Goal: Task Accomplishment & Management: Manage account settings

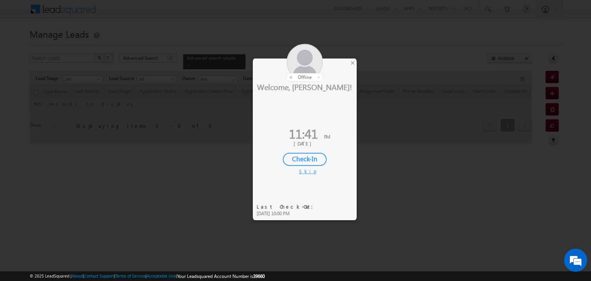
click at [553, 58] on div at bounding box center [295, 140] width 591 height 281
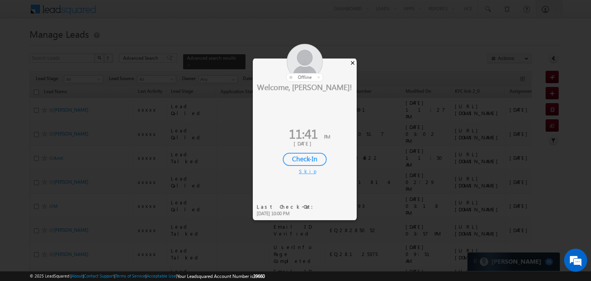
click at [352, 62] on div "×" at bounding box center [353, 62] width 8 height 8
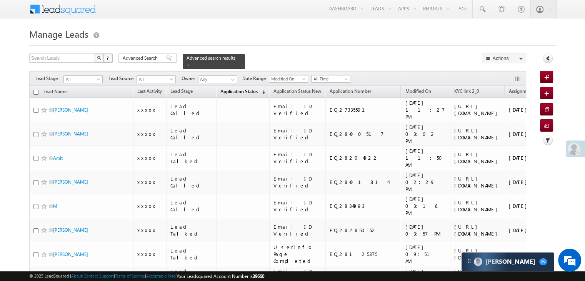
click at [232, 89] on span "Application Status" at bounding box center [238, 92] width 37 height 6
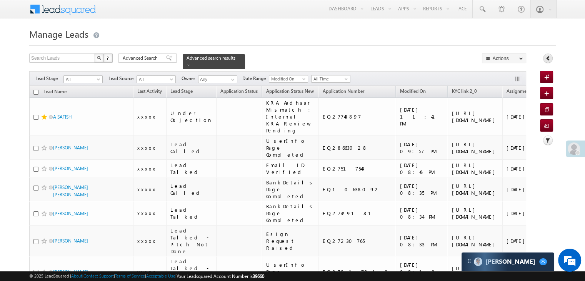
click at [548, 59] on icon at bounding box center [548, 57] width 5 height 5
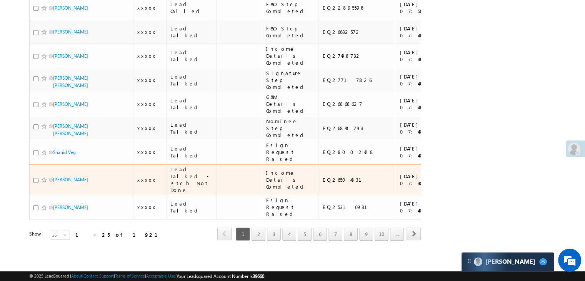
scroll to position [996, 0]
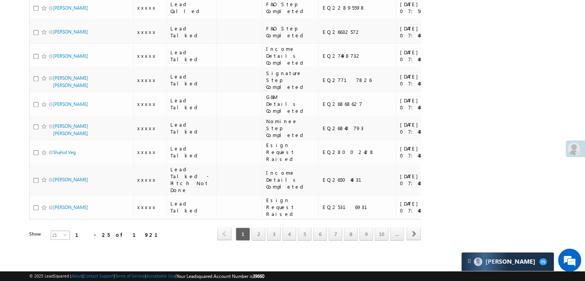
click at [55, 231] on span "25" at bounding box center [57, 235] width 12 height 8
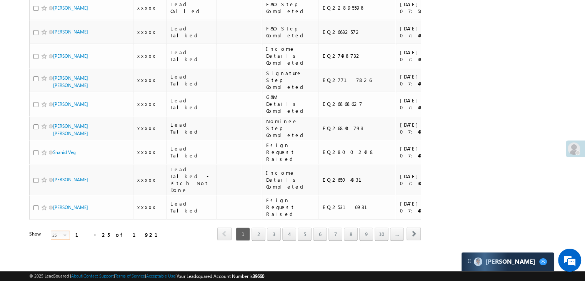
click at [63, 233] on span "select" at bounding box center [66, 234] width 6 height 3
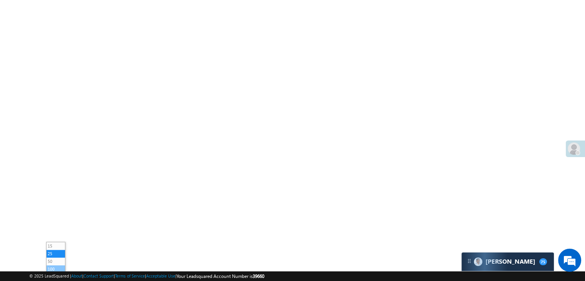
click at [55, 265] on li "100" at bounding box center [56, 269] width 18 height 8
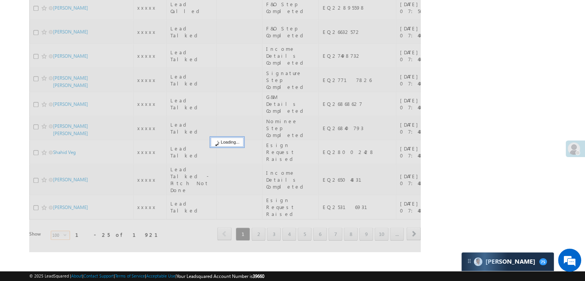
scroll to position [419, 0]
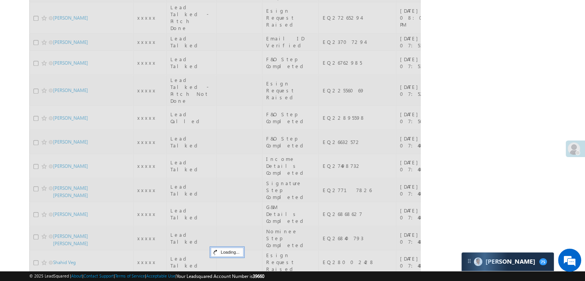
click at [469, 136] on div "Search Leads X ? 1921 results found Advanced Search Advanced Search Advanced se…" at bounding box center [292, 2] width 527 height 737
click at [469, 135] on div "Search Leads X ? 1921 results found Advanced Search Advanced Search Advanced se…" at bounding box center [292, 2] width 527 height 737
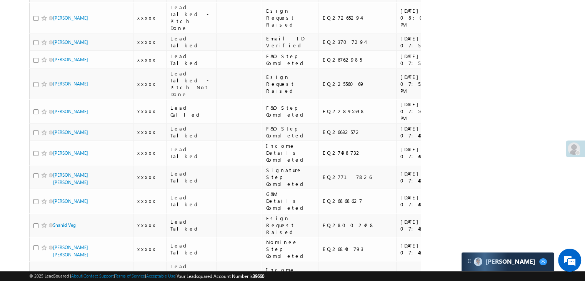
scroll to position [111, 0]
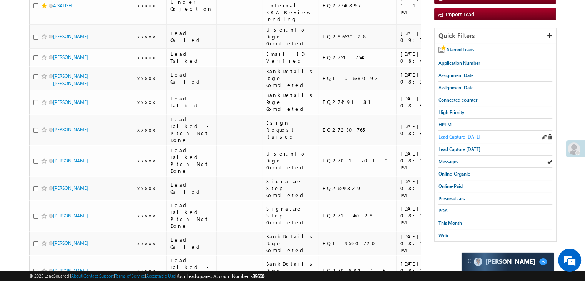
click at [460, 137] on span "Lead Capture [DATE]" at bounding box center [460, 137] width 42 height 6
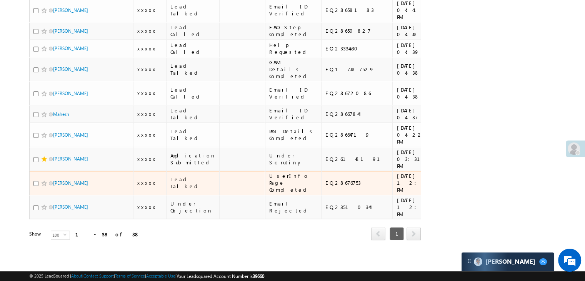
scroll to position [1538, 0]
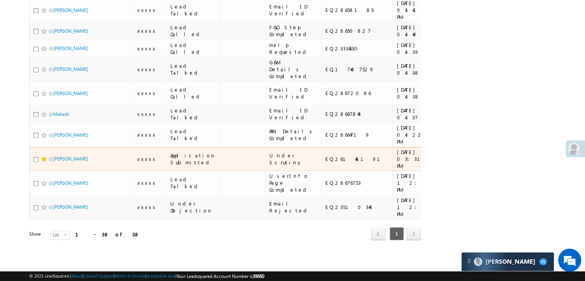
click at [326, 155] on div "EQ26148191" at bounding box center [358, 158] width 64 height 7
copy div "EQ26148191"
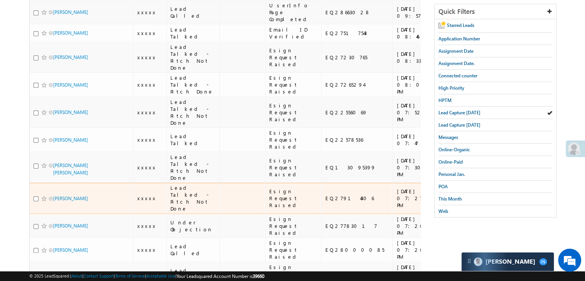
scroll to position [115, 0]
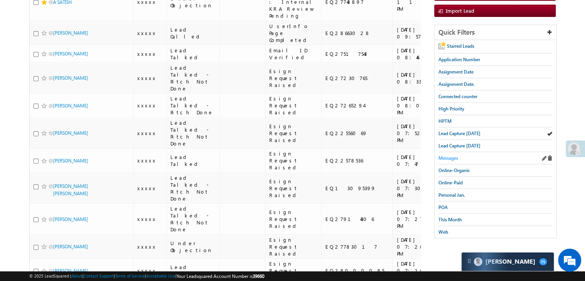
click at [441, 158] on span "Messages" at bounding box center [449, 158] width 20 height 6
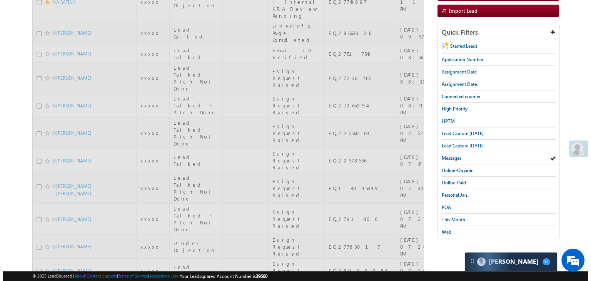
scroll to position [0, 0]
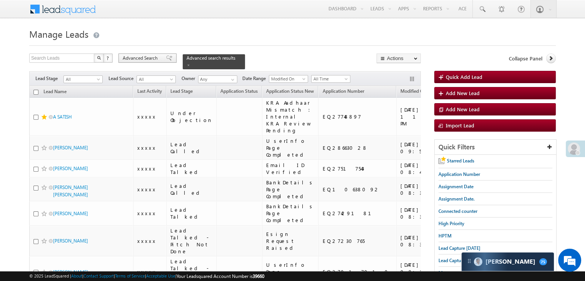
click at [149, 58] on span "Advanced Search" at bounding box center [141, 58] width 37 height 7
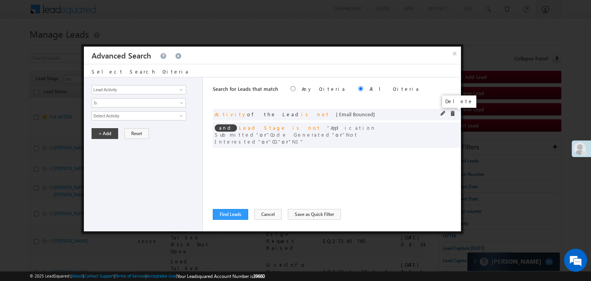
click at [454, 114] on span at bounding box center [452, 113] width 5 height 5
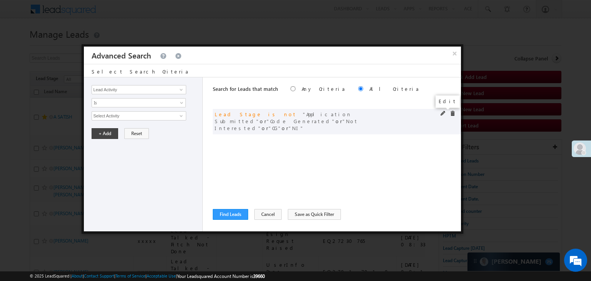
click at [442, 113] on span at bounding box center [443, 113] width 5 height 5
click at [164, 115] on span "5 selected" at bounding box center [135, 116] width 87 height 8
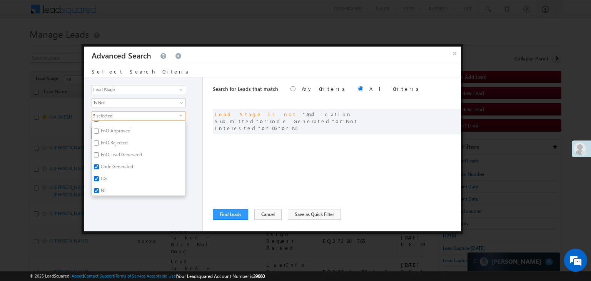
scroll to position [188, 0]
click at [100, 187] on label "NI" at bounding box center [102, 190] width 21 height 12
click at [99, 187] on input "NI" at bounding box center [96, 188] width 5 height 5
checkbox input "false"
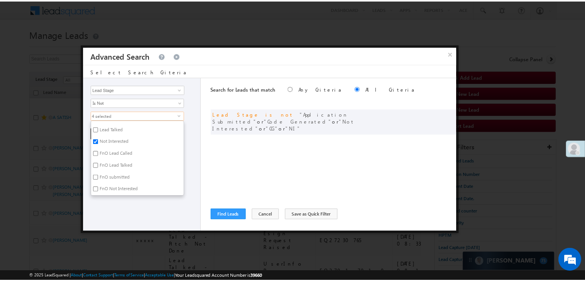
scroll to position [117, 0]
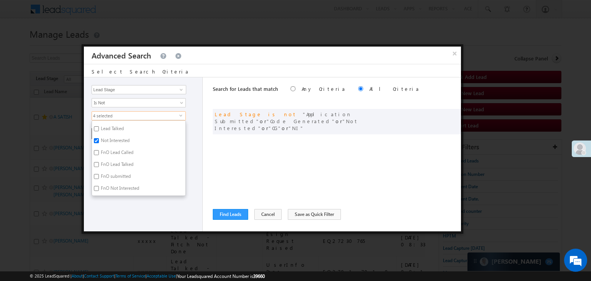
click at [113, 140] on label "Not Interested" at bounding box center [114, 142] width 45 height 12
click at [99, 140] on input "Not Interested" at bounding box center [96, 140] width 5 height 5
checkbox input "false"
click at [116, 212] on div "Lead Activity Task Sales Group Prospect Id WA Last Message Timestamp 4th Day Di…" at bounding box center [143, 154] width 119 height 154
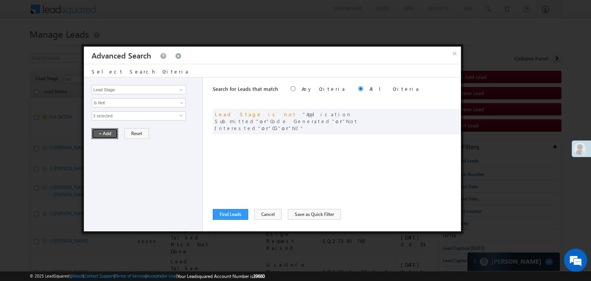
click at [105, 134] on button "+ Add" at bounding box center [105, 133] width 27 height 11
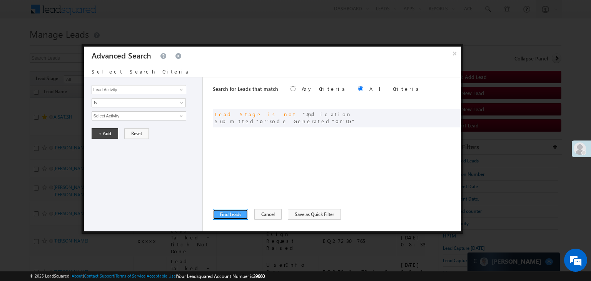
click at [230, 212] on button "Find Leads" at bounding box center [230, 214] width 35 height 11
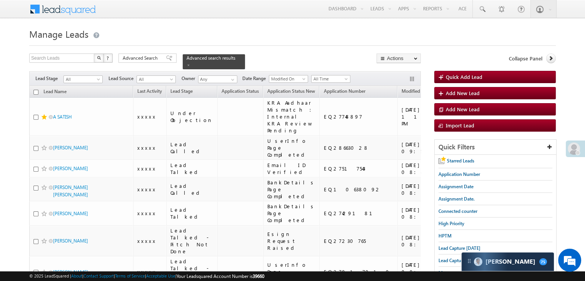
click at [36, 90] on input "checkbox" at bounding box center [35, 92] width 5 height 5
checkbox input "true"
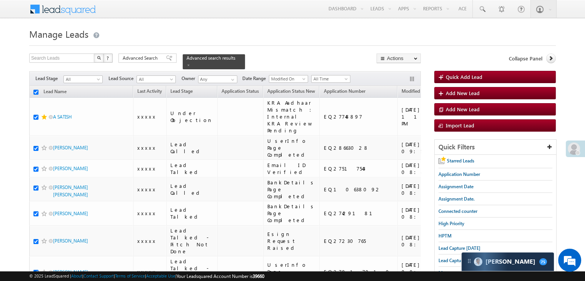
checkbox input "true"
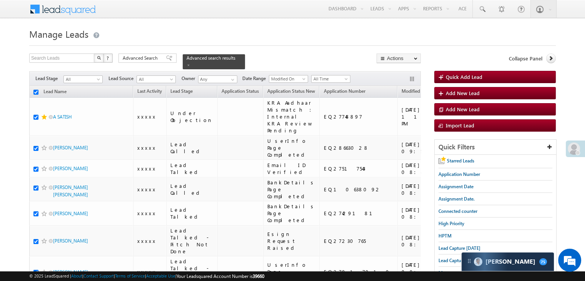
checkbox input "true"
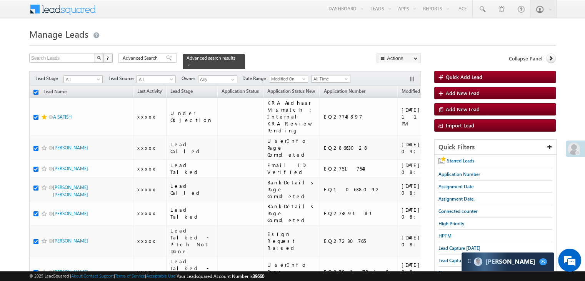
checkbox input "true"
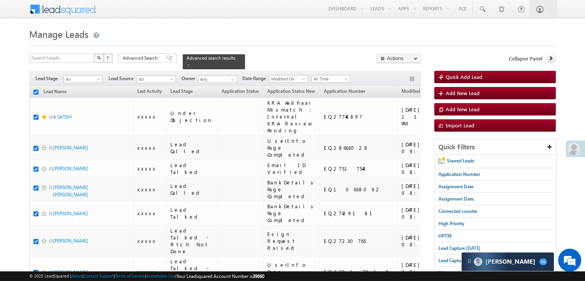
checkbox input "true"
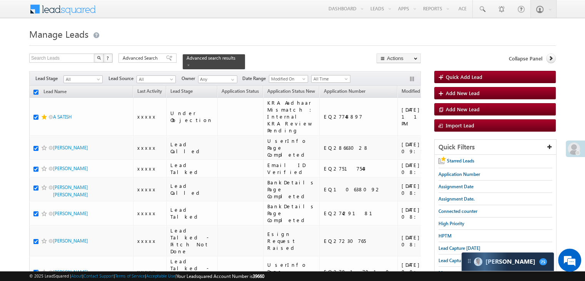
checkbox input "true"
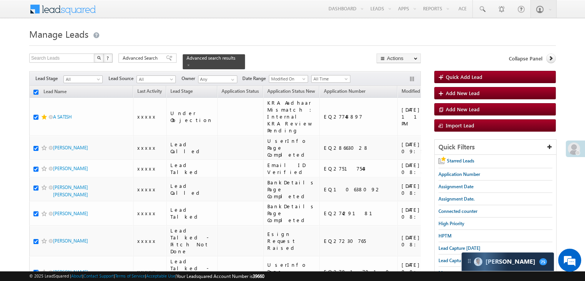
checkbox input "true"
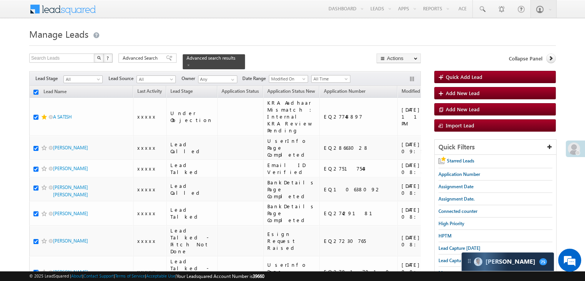
checkbox input "true"
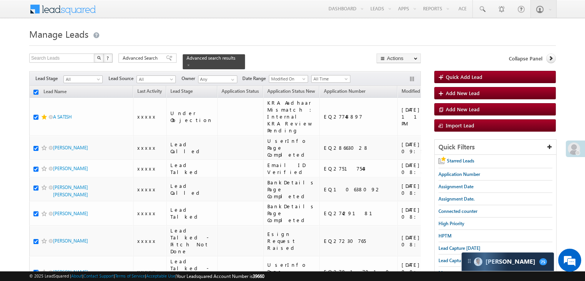
checkbox input "true"
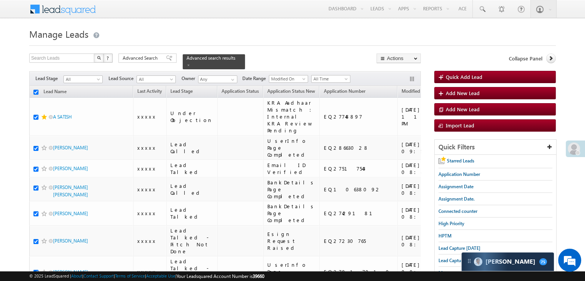
checkbox input "true"
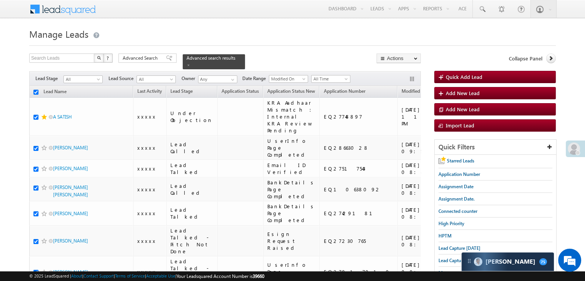
checkbox input "true"
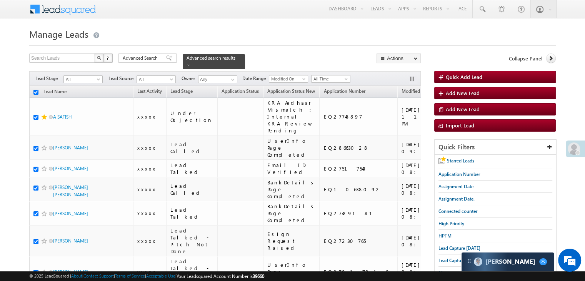
checkbox input "true"
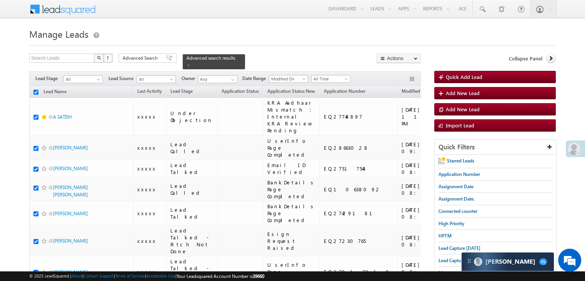
checkbox input "true"
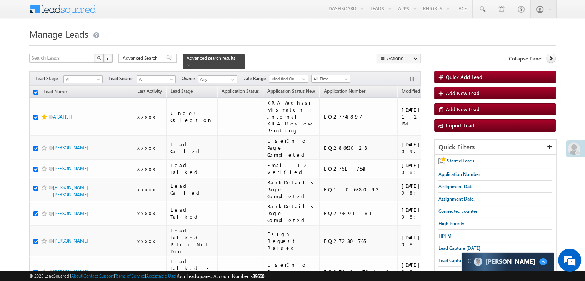
checkbox input "true"
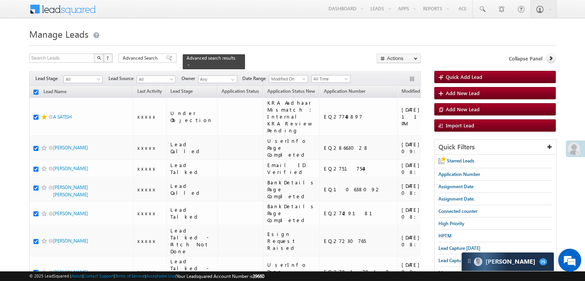
checkbox input "true"
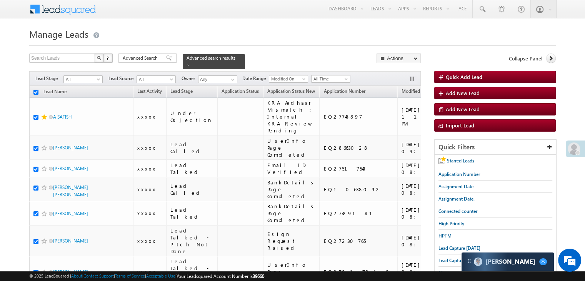
checkbox input "true"
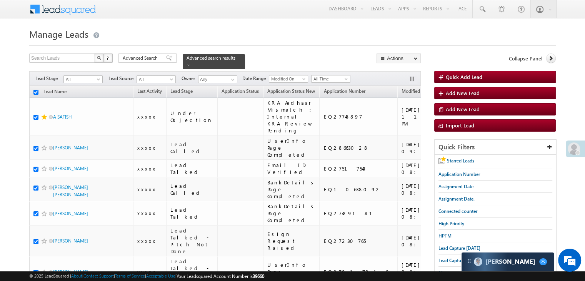
checkbox input "true"
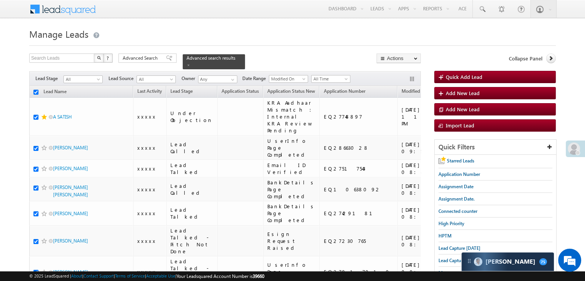
checkbox input "true"
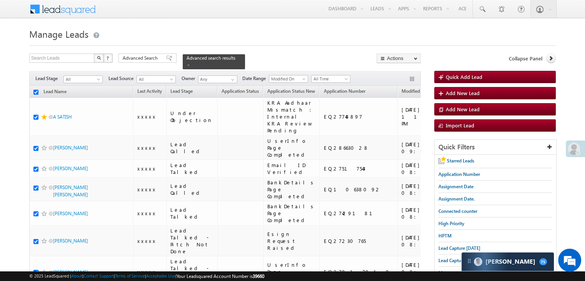
checkbox input "true"
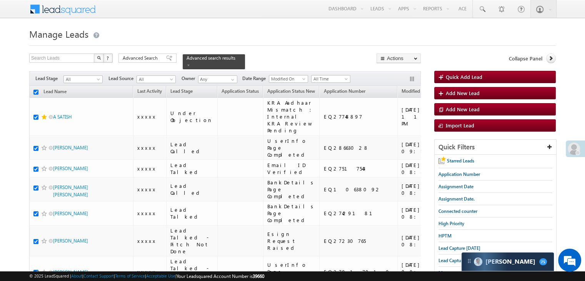
checkbox input "true"
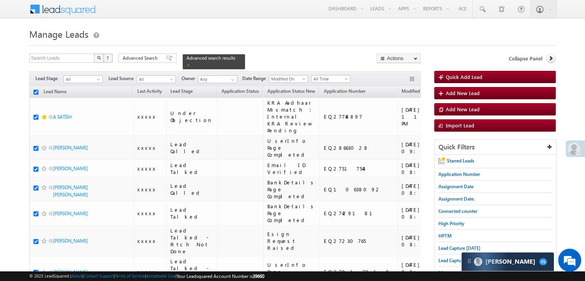
checkbox input "true"
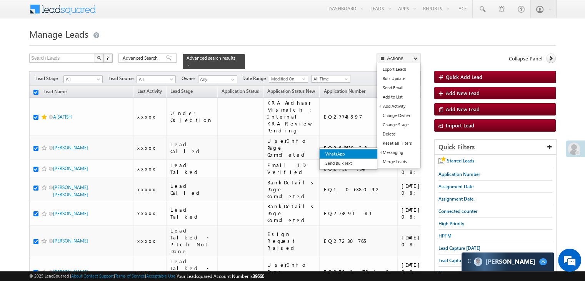
click at [369, 153] on link "WhatsApp" at bounding box center [349, 153] width 58 height 9
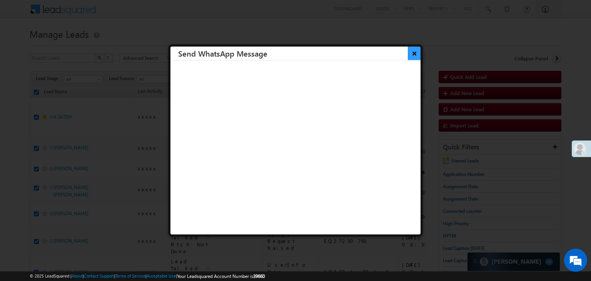
click at [408, 53] on button "×" at bounding box center [414, 53] width 13 height 13
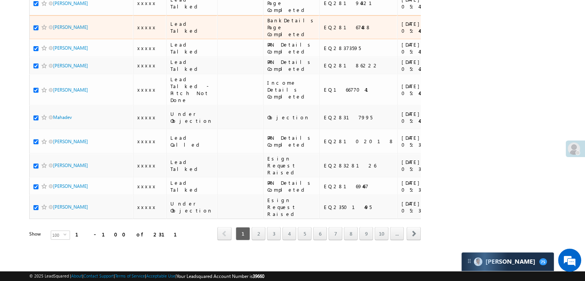
scroll to position [4347, 0]
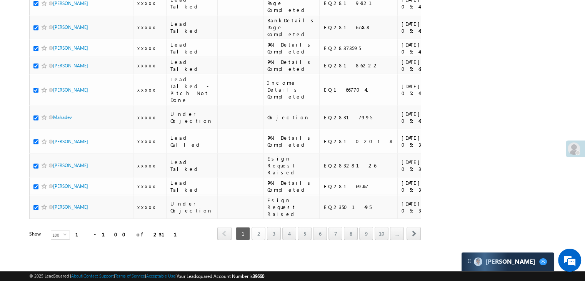
click at [261, 228] on link "2" at bounding box center [259, 233] width 14 height 13
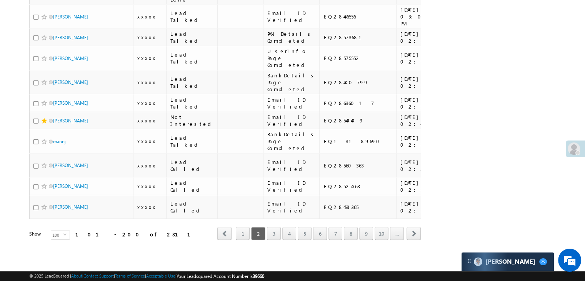
scroll to position [0, 0]
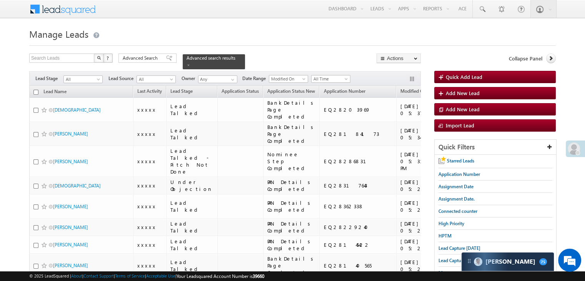
click at [34, 90] on input "checkbox" at bounding box center [35, 92] width 5 height 5
checkbox input "true"
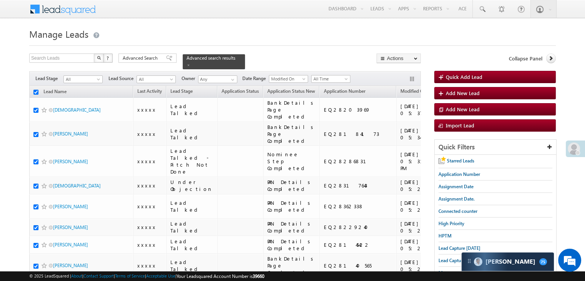
checkbox input "true"
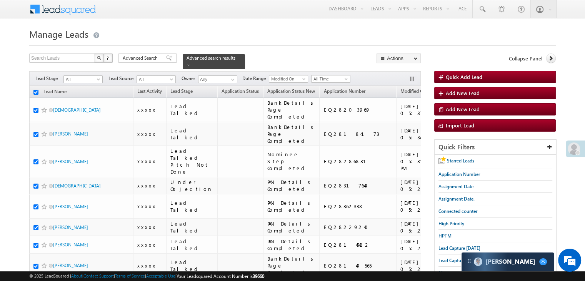
checkbox input "true"
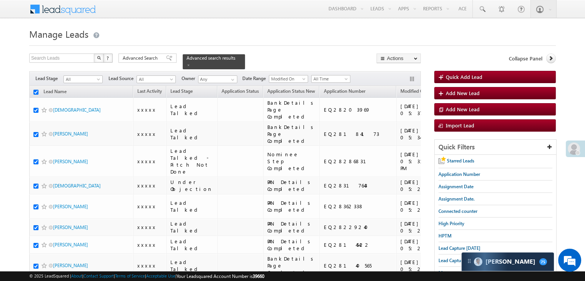
checkbox input "true"
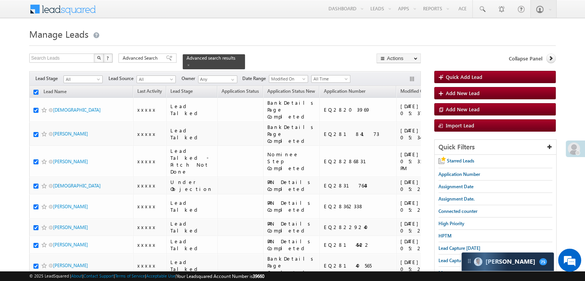
checkbox input "true"
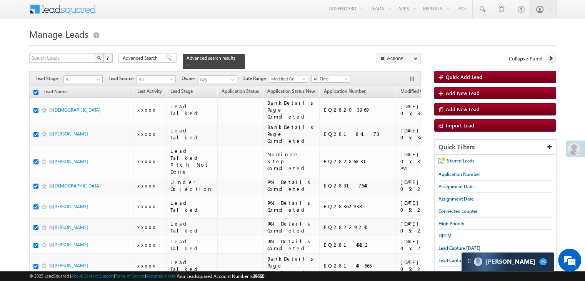
checkbox input "true"
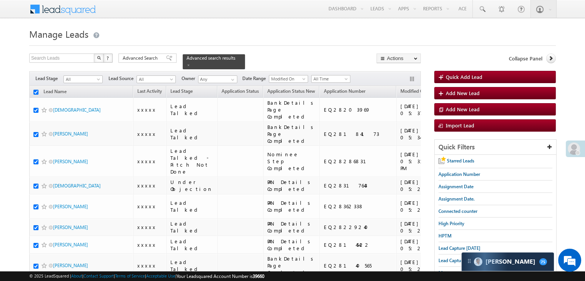
checkbox input "true"
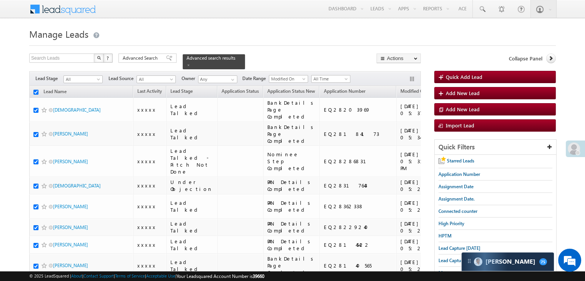
checkbox input "true"
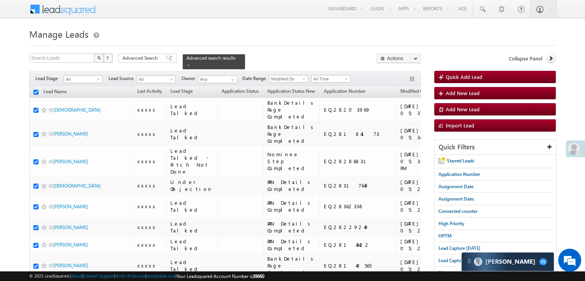
checkbox input "true"
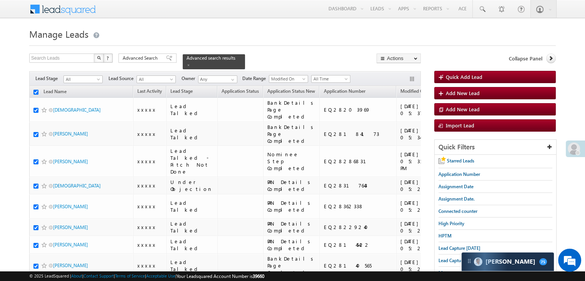
checkbox input "true"
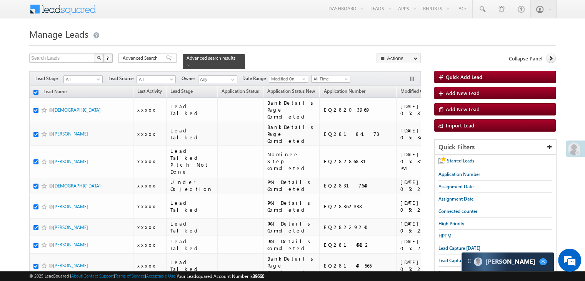
checkbox input "true"
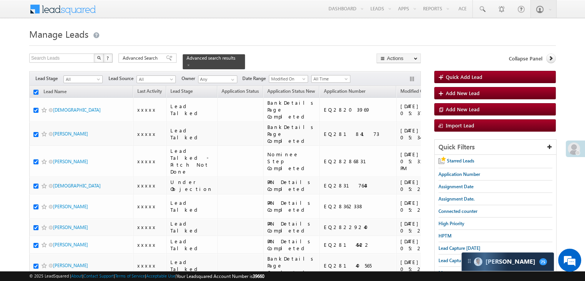
checkbox input "true"
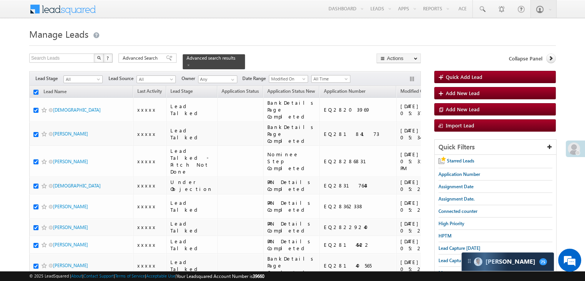
checkbox input "true"
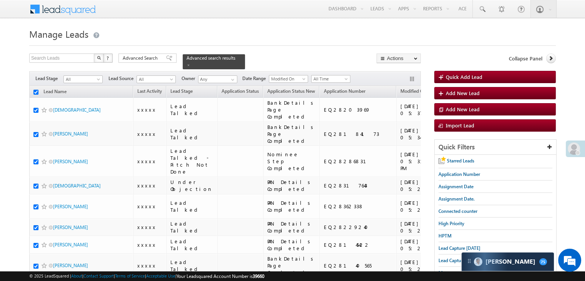
checkbox input "true"
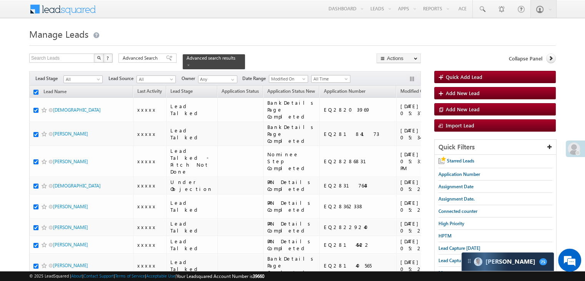
checkbox input "true"
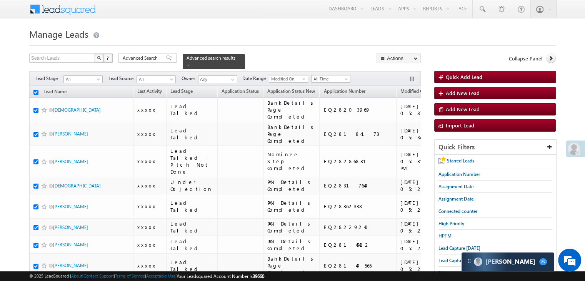
checkbox input "true"
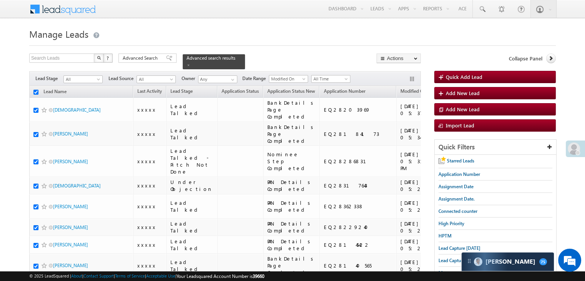
checkbox input "true"
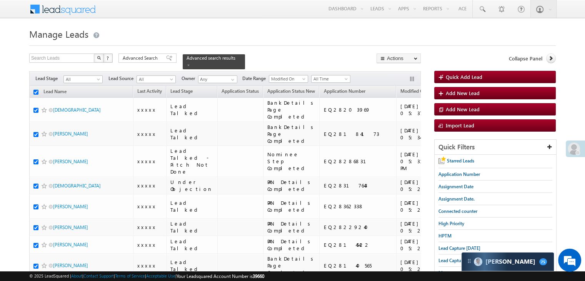
checkbox input "true"
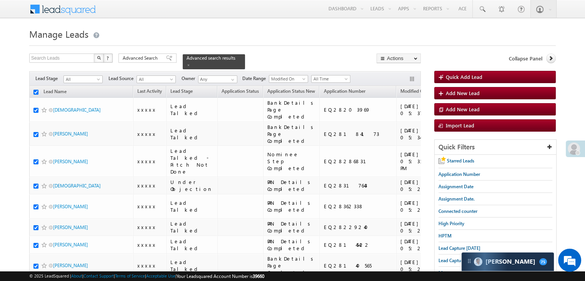
checkbox input "true"
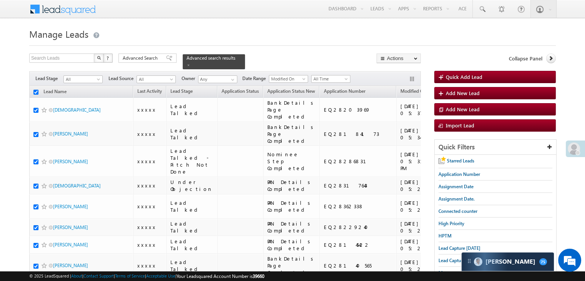
checkbox input "true"
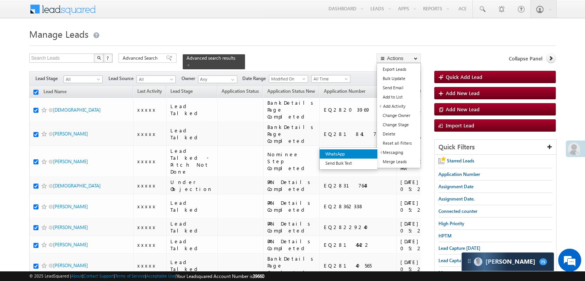
click at [369, 153] on link "WhatsApp" at bounding box center [349, 153] width 58 height 9
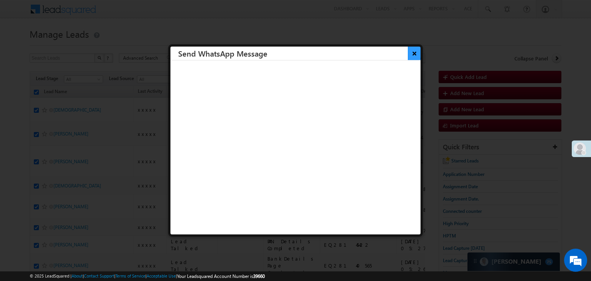
click at [408, 55] on button "×" at bounding box center [414, 53] width 13 height 13
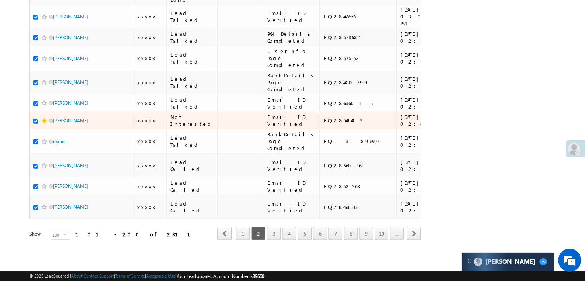
scroll to position [4347, 0]
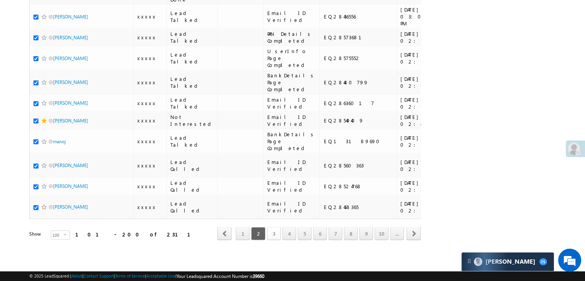
click at [277, 227] on link "3" at bounding box center [274, 233] width 14 height 13
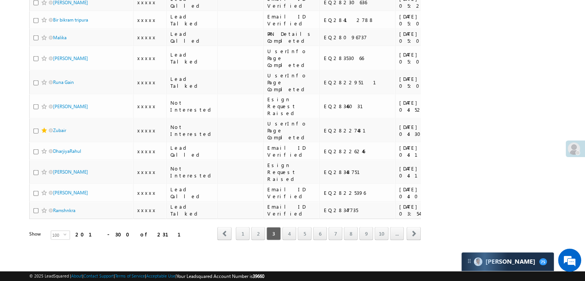
scroll to position [0, 0]
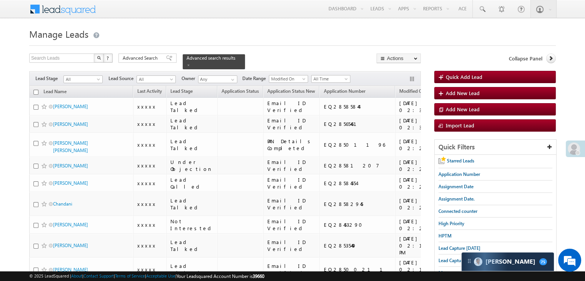
click at [35, 90] on input "checkbox" at bounding box center [35, 92] width 5 height 5
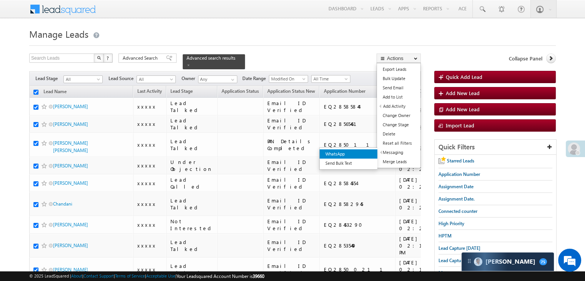
click at [371, 150] on link "WhatsApp" at bounding box center [349, 153] width 58 height 9
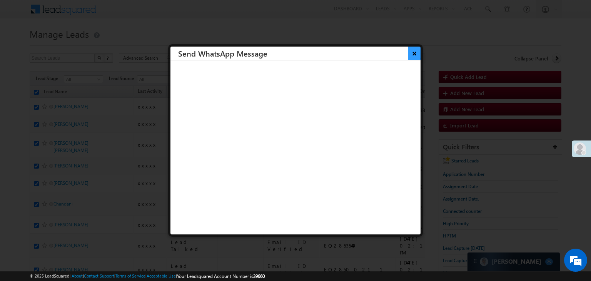
click at [408, 54] on button "×" at bounding box center [414, 53] width 13 height 13
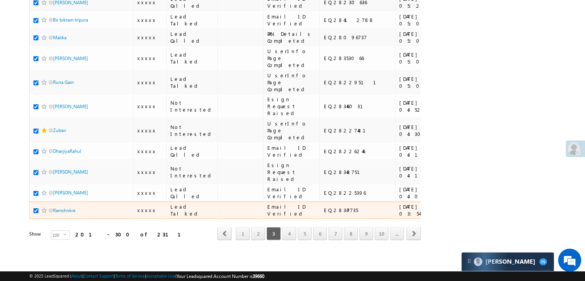
scroll to position [4347, 0]
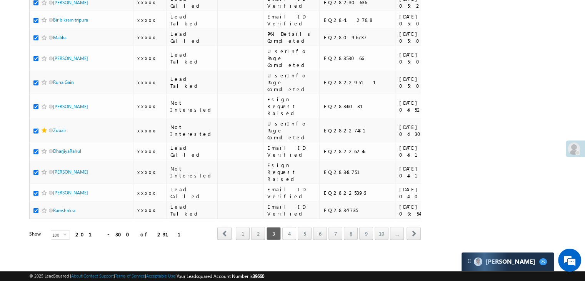
click at [289, 227] on link "4" at bounding box center [289, 233] width 14 height 13
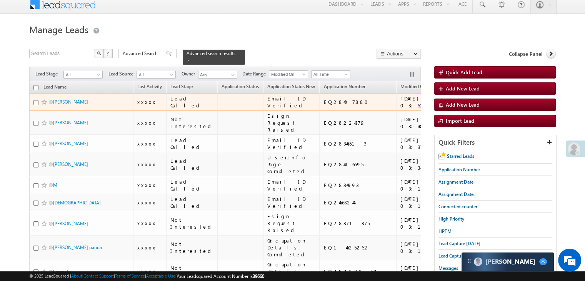
scroll to position [0, 0]
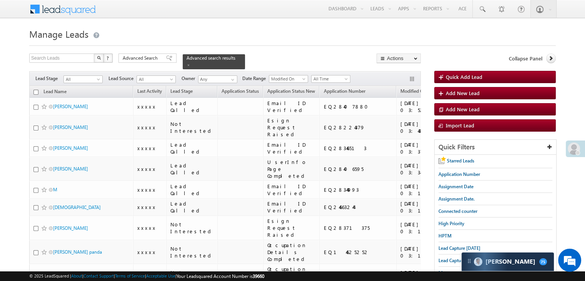
click at [34, 90] on input "checkbox" at bounding box center [35, 92] width 5 height 5
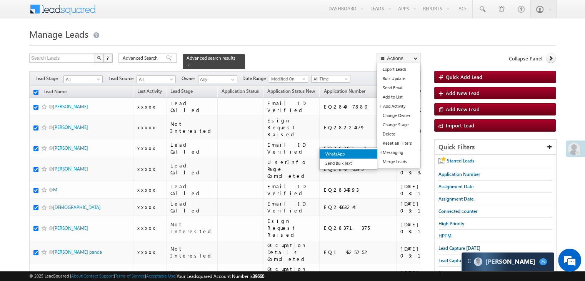
click at [363, 151] on link "WhatsApp" at bounding box center [349, 153] width 58 height 9
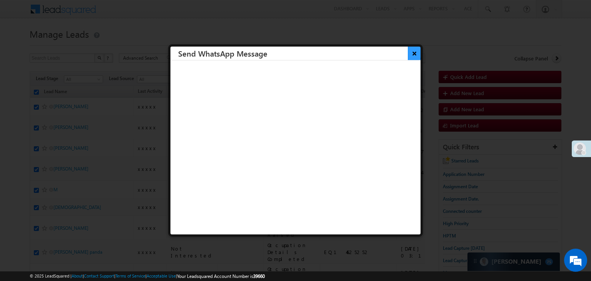
click at [408, 56] on button "×" at bounding box center [414, 53] width 13 height 13
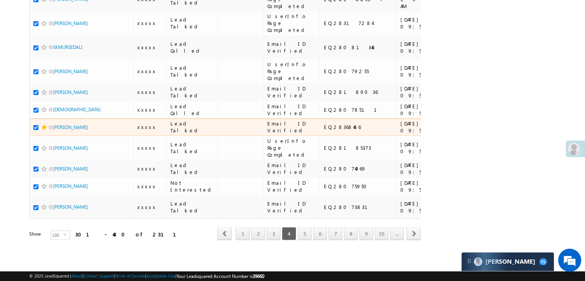
scroll to position [4347, 0]
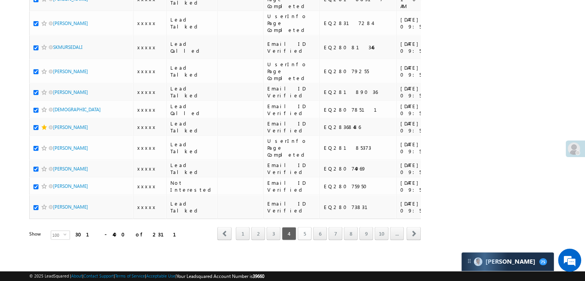
click at [304, 228] on link "5" at bounding box center [305, 233] width 14 height 13
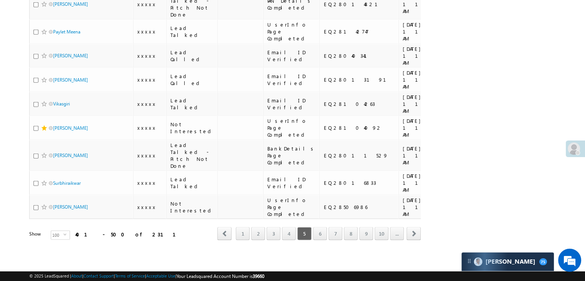
scroll to position [0, 0]
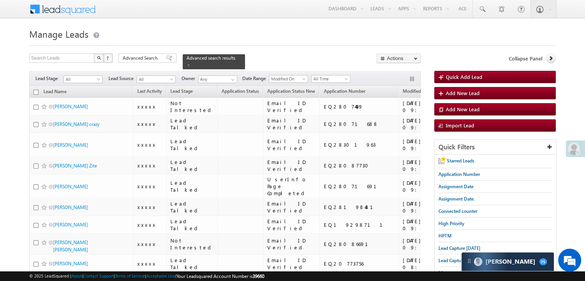
click at [35, 90] on input "checkbox" at bounding box center [35, 92] width 5 height 5
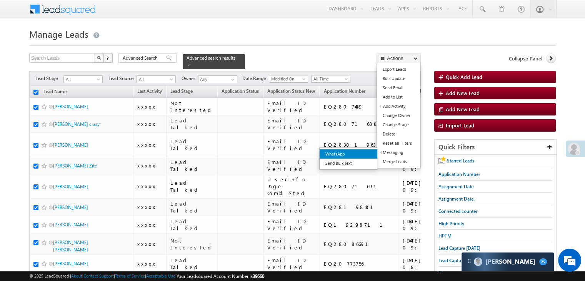
click at [373, 156] on link "WhatsApp" at bounding box center [349, 153] width 58 height 9
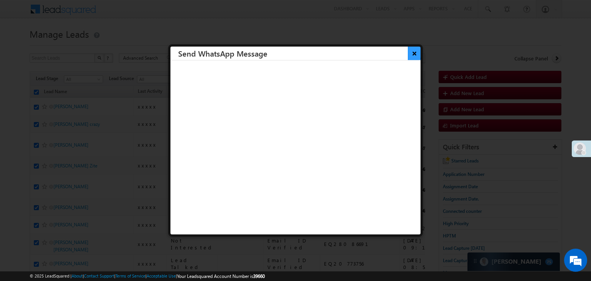
click at [408, 54] on button "×" at bounding box center [414, 53] width 13 height 13
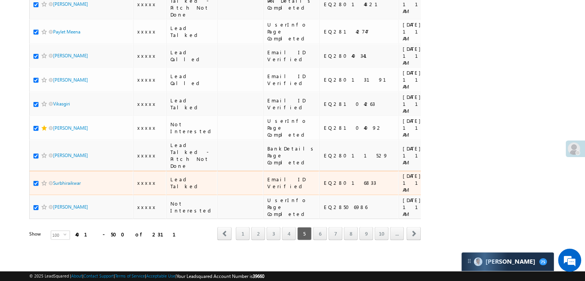
scroll to position [4347, 0]
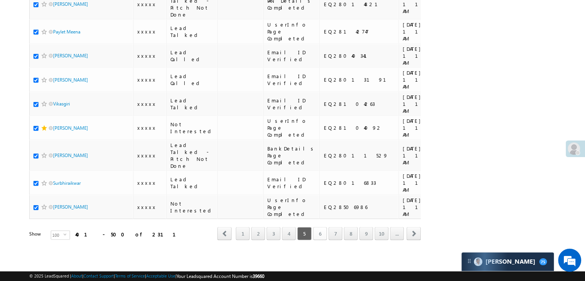
click at [318, 227] on link "6" at bounding box center [320, 233] width 14 height 13
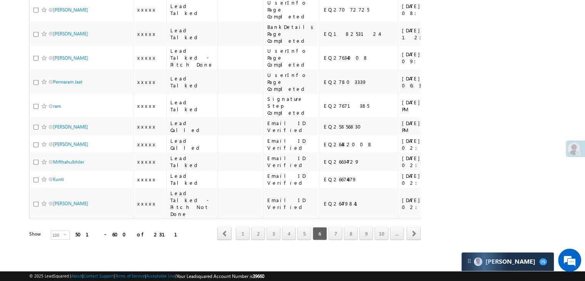
scroll to position [0, 0]
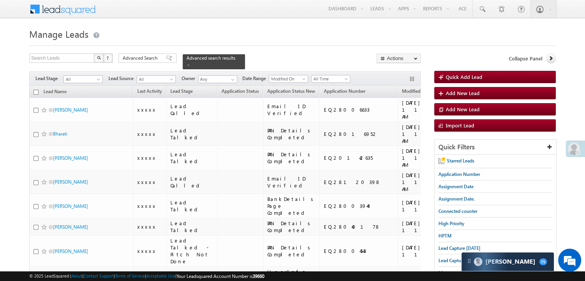
click at [36, 90] on input "checkbox" at bounding box center [35, 92] width 5 height 5
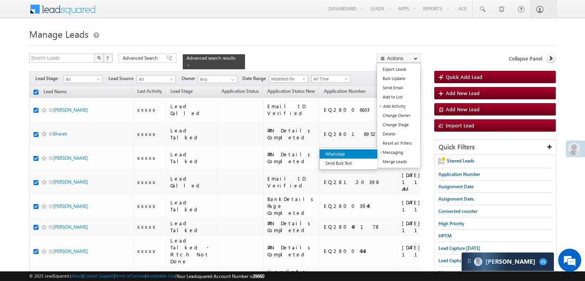
click at [362, 154] on link "WhatsApp" at bounding box center [349, 153] width 58 height 9
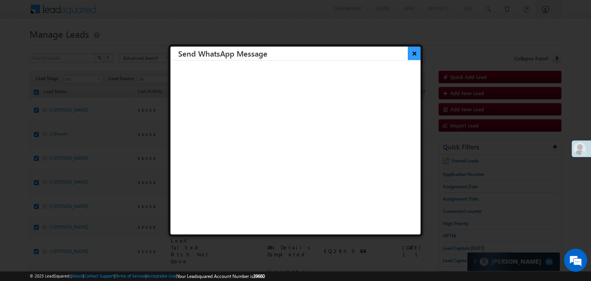
click at [409, 49] on button "×" at bounding box center [414, 53] width 13 height 13
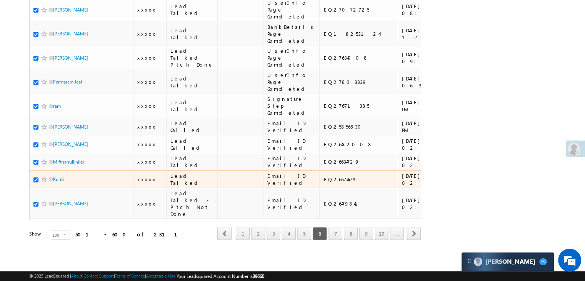
scroll to position [4347, 0]
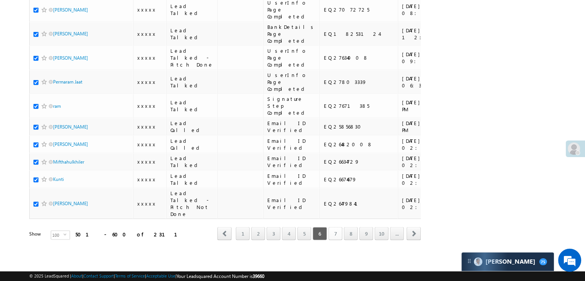
click at [336, 227] on link "7" at bounding box center [336, 233] width 14 height 13
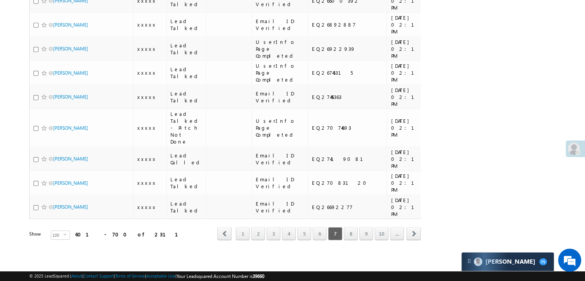
scroll to position [0, 0]
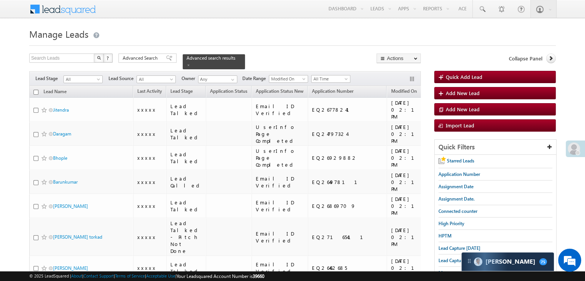
click at [35, 90] on input "checkbox" at bounding box center [35, 92] width 5 height 5
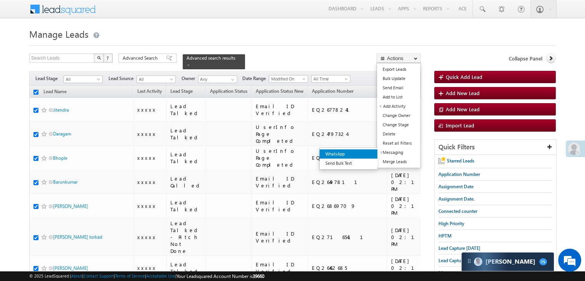
click at [373, 154] on link "WhatsApp" at bounding box center [349, 153] width 58 height 9
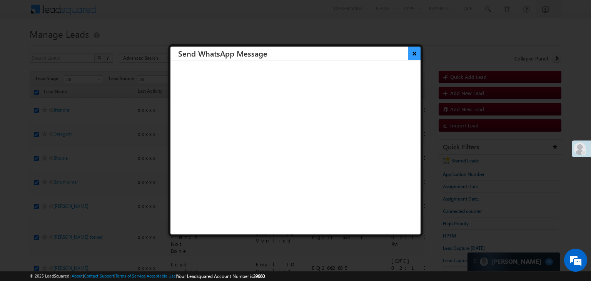
click at [408, 52] on button "×" at bounding box center [414, 53] width 13 height 13
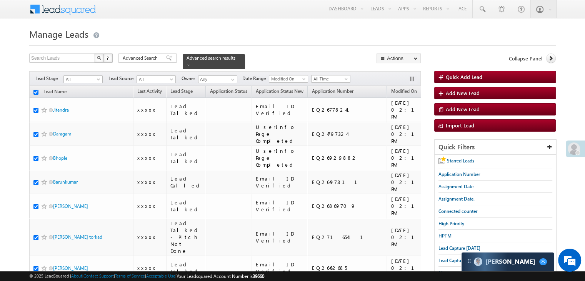
scroll to position [4347, 0]
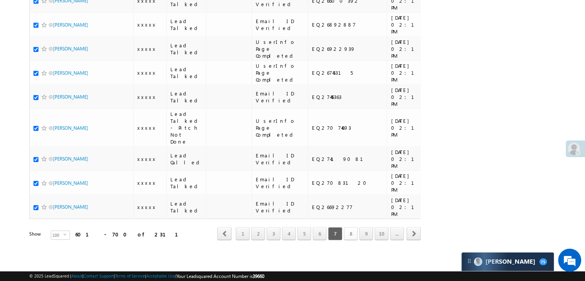
click at [355, 229] on link "8" at bounding box center [351, 233] width 14 height 13
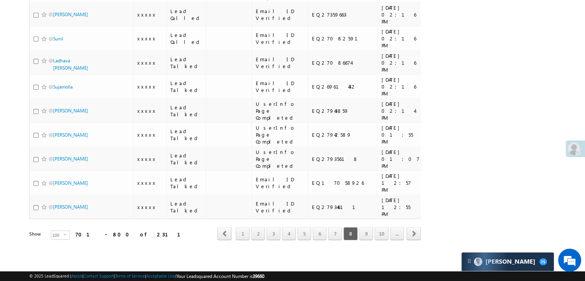
scroll to position [0, 0]
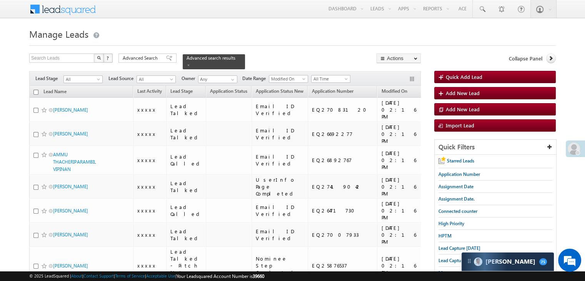
drag, startPoint x: 37, startPoint y: 87, endPoint x: 94, endPoint y: 119, distance: 65.6
click at [37, 90] on input "checkbox" at bounding box center [35, 92] width 5 height 5
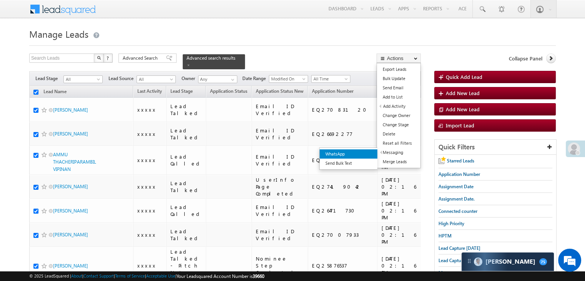
click at [368, 153] on link "WhatsApp" at bounding box center [349, 153] width 58 height 9
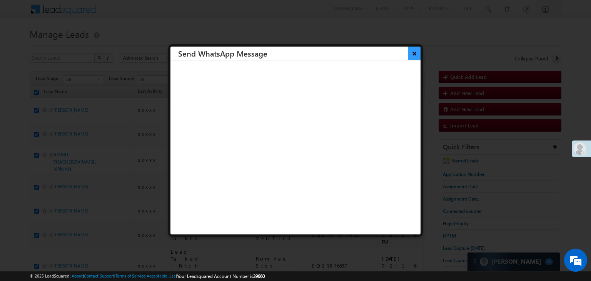
click at [409, 54] on button "×" at bounding box center [414, 53] width 13 height 13
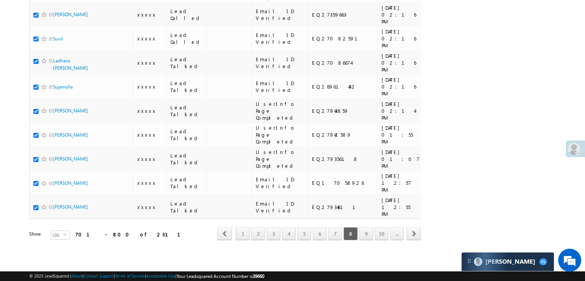
scroll to position [4347, 0]
click at [368, 228] on link "9" at bounding box center [366, 233] width 14 height 13
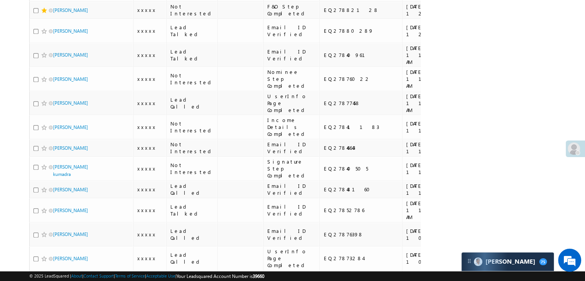
scroll to position [0, 0]
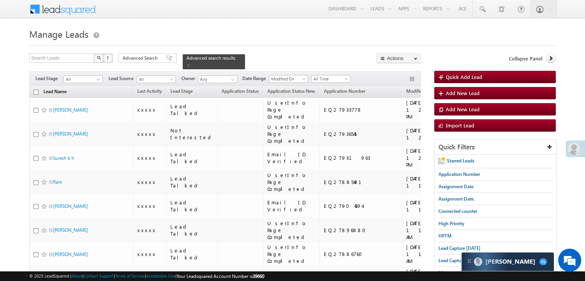
click at [37, 90] on input "checkbox" at bounding box center [35, 92] width 5 height 5
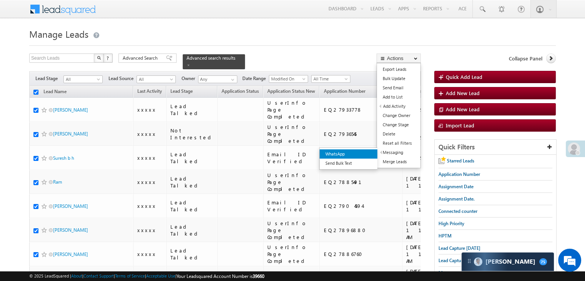
click at [363, 154] on link "WhatsApp" at bounding box center [349, 153] width 58 height 9
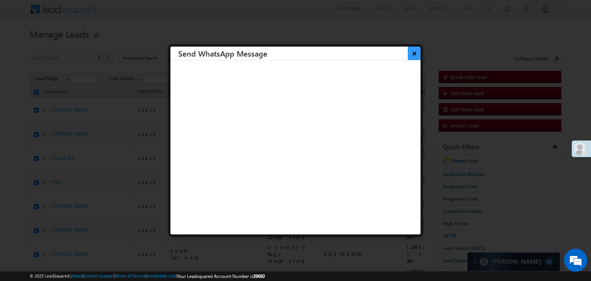
click at [410, 52] on button "×" at bounding box center [414, 53] width 13 height 13
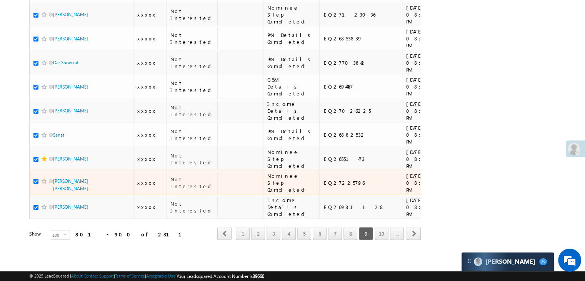
scroll to position [4347, 0]
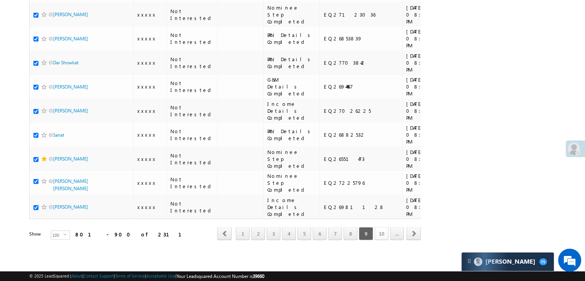
click at [381, 230] on link "10" at bounding box center [382, 233] width 14 height 13
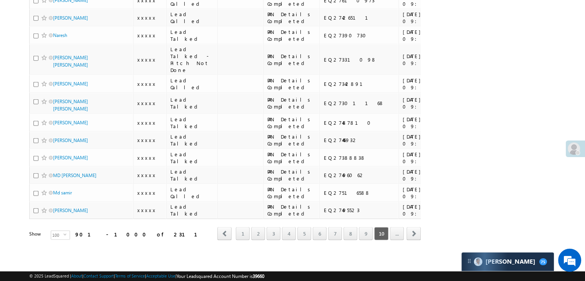
scroll to position [0, 0]
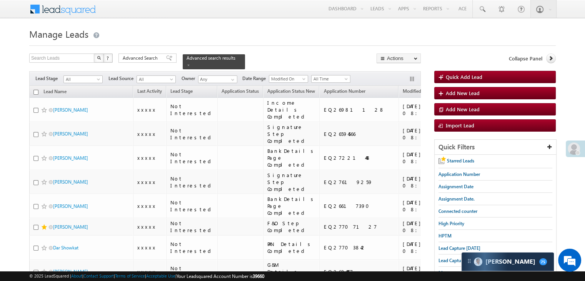
click at [35, 90] on input "checkbox" at bounding box center [35, 92] width 5 height 5
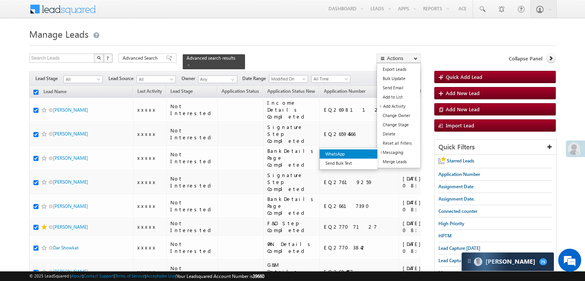
click at [366, 152] on link "WhatsApp" at bounding box center [349, 153] width 58 height 9
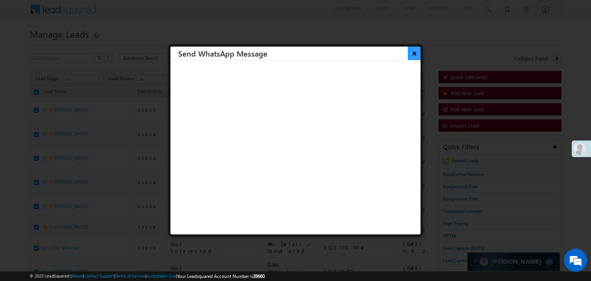
click at [408, 59] on button "×" at bounding box center [414, 53] width 13 height 13
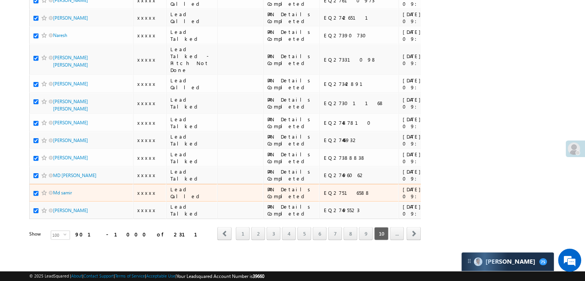
scroll to position [4347, 0]
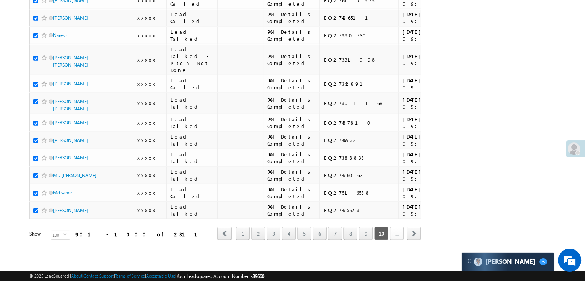
click at [398, 231] on link "..." at bounding box center [397, 233] width 14 height 13
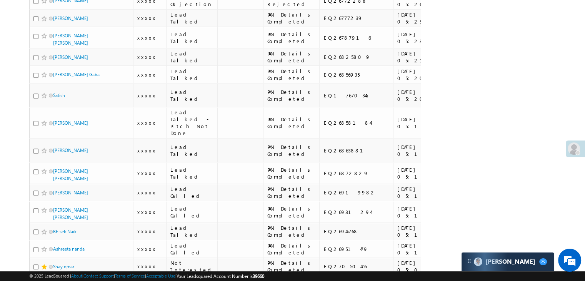
scroll to position [0, 0]
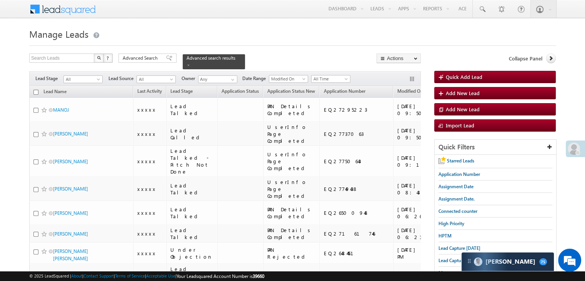
click at [35, 90] on input "checkbox" at bounding box center [35, 92] width 5 height 5
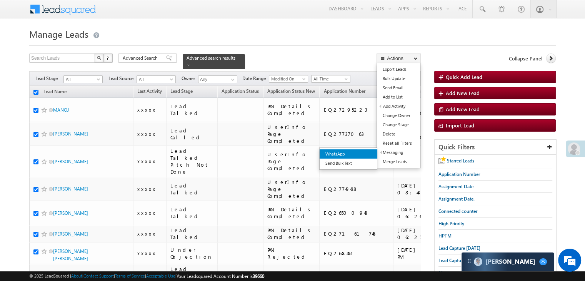
click at [369, 152] on link "WhatsApp" at bounding box center [349, 153] width 58 height 9
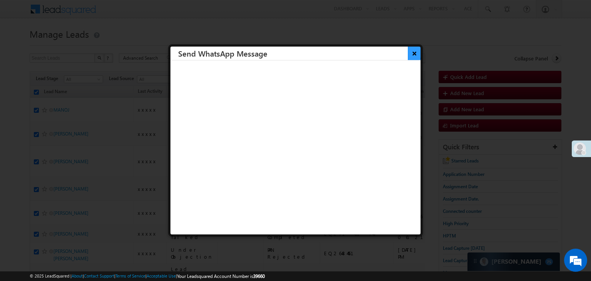
click at [411, 53] on button "×" at bounding box center [414, 53] width 13 height 13
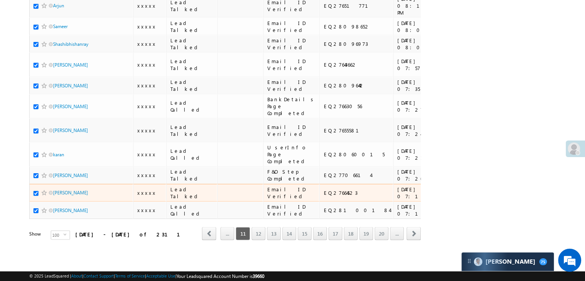
scroll to position [4347, 0]
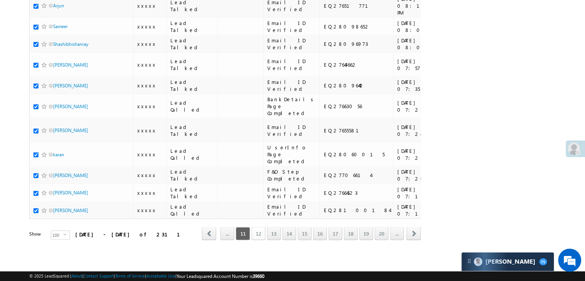
click at [257, 229] on link "12" at bounding box center [259, 233] width 14 height 13
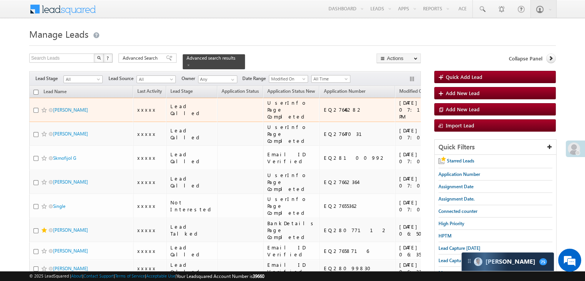
scroll to position [1, 0]
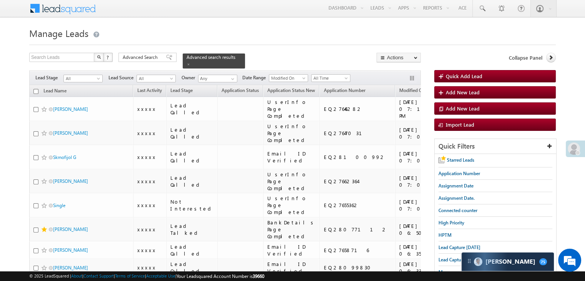
click at [35, 89] on input "checkbox" at bounding box center [35, 91] width 5 height 5
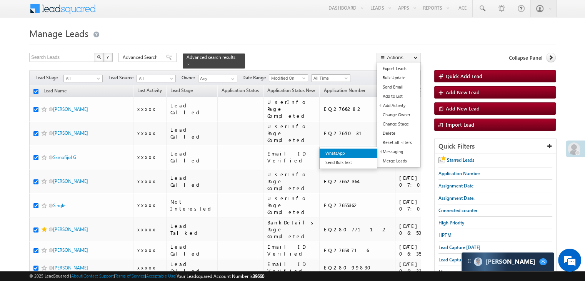
click at [371, 149] on link "WhatsApp" at bounding box center [349, 153] width 58 height 9
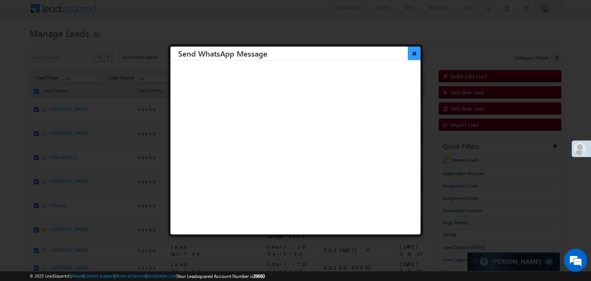
click at [408, 53] on button "×" at bounding box center [414, 53] width 13 height 13
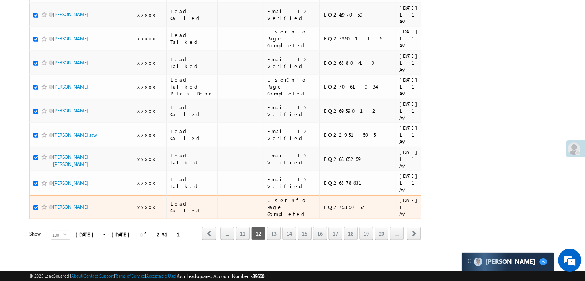
scroll to position [4347, 0]
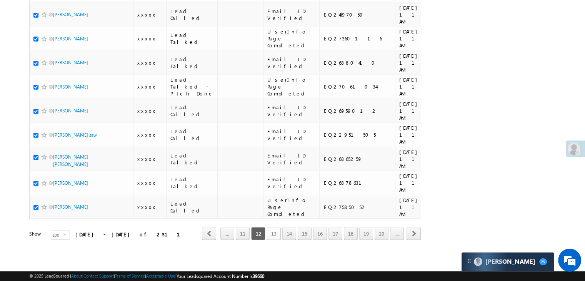
click at [275, 229] on link "13" at bounding box center [274, 233] width 14 height 13
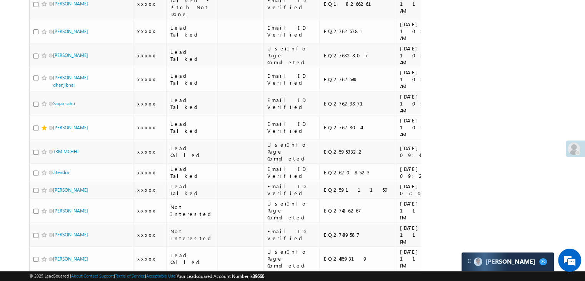
scroll to position [0, 0]
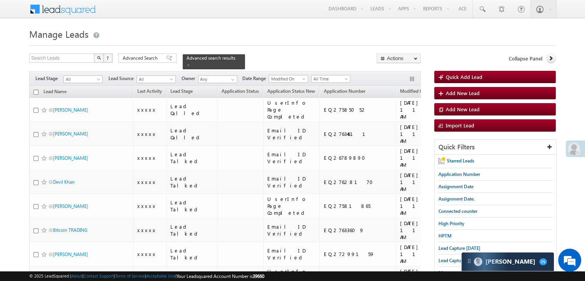
click at [36, 90] on input "checkbox" at bounding box center [35, 92] width 5 height 5
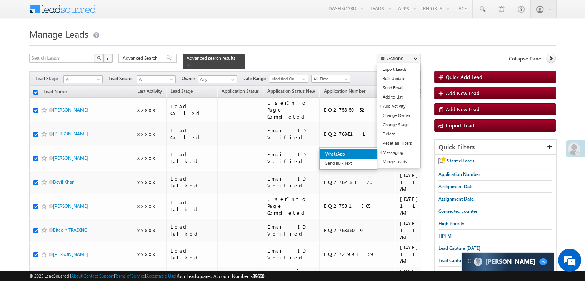
click at [365, 155] on link "WhatsApp" at bounding box center [349, 153] width 58 height 9
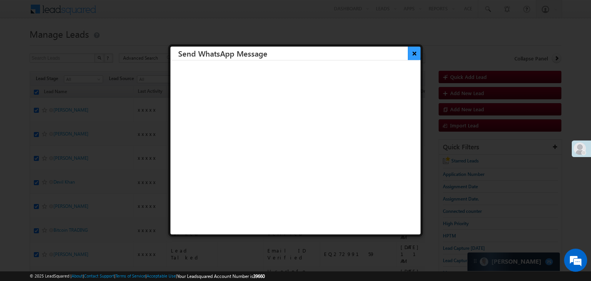
click at [408, 54] on button "×" at bounding box center [414, 53] width 13 height 13
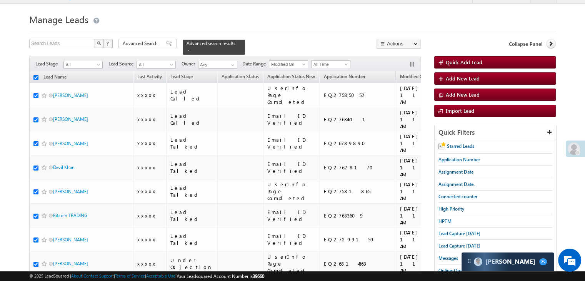
scroll to position [4347, 0]
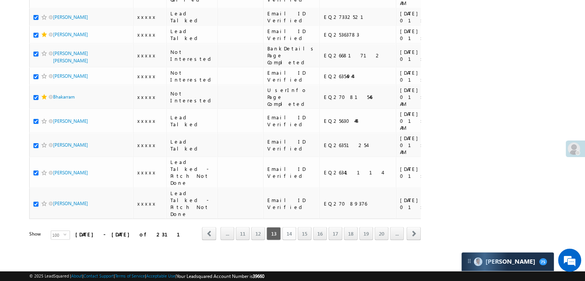
click at [291, 228] on link "14" at bounding box center [289, 233] width 14 height 13
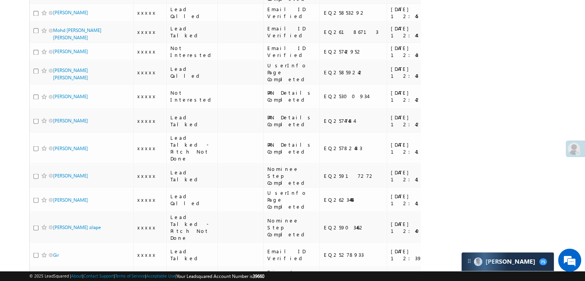
scroll to position [0, 0]
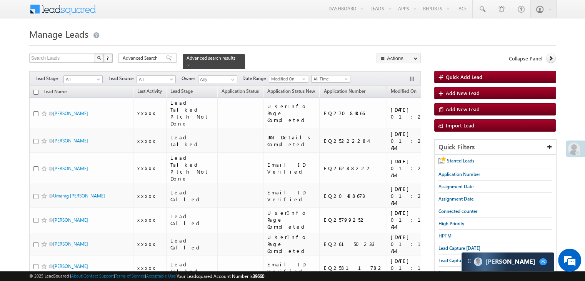
click at [36, 90] on input "checkbox" at bounding box center [35, 92] width 5 height 5
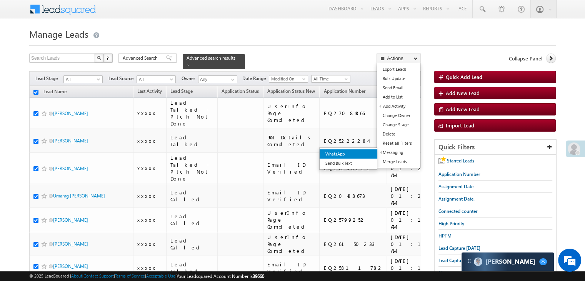
click at [362, 154] on link "WhatsApp" at bounding box center [349, 153] width 58 height 9
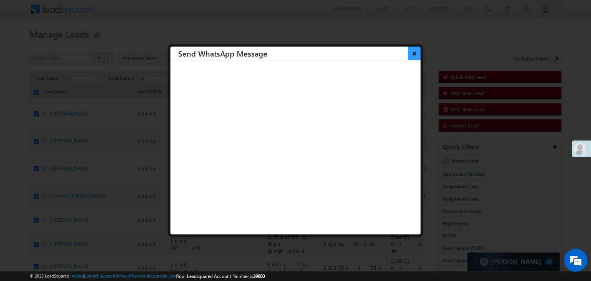
click at [408, 52] on button "×" at bounding box center [414, 53] width 13 height 13
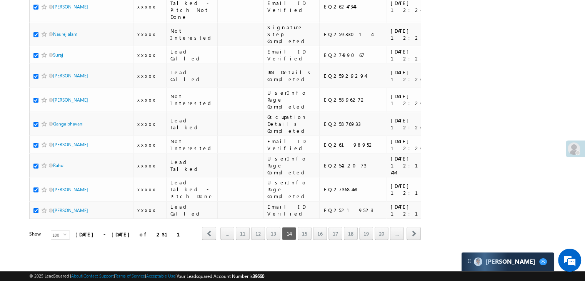
scroll to position [4345, 0]
click at [307, 230] on link "15" at bounding box center [305, 233] width 14 height 13
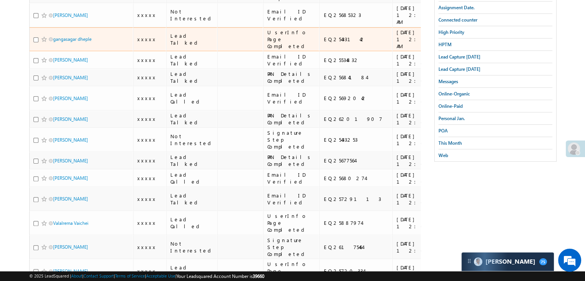
scroll to position [0, 0]
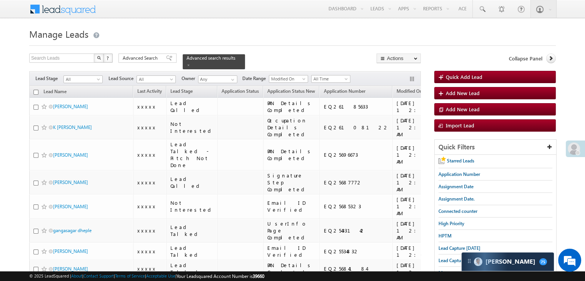
click at [35, 90] on input "checkbox" at bounding box center [35, 92] width 5 height 5
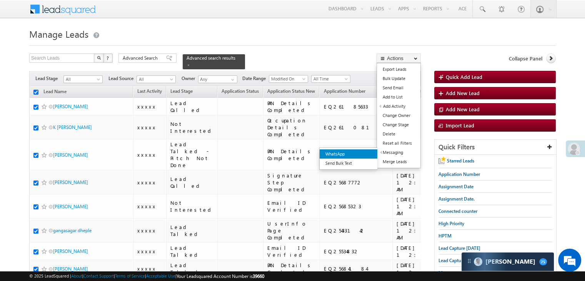
click at [374, 149] on link "WhatsApp" at bounding box center [349, 153] width 58 height 9
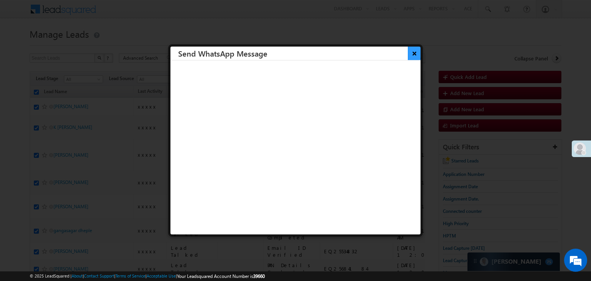
click at [410, 54] on button "×" at bounding box center [414, 53] width 13 height 13
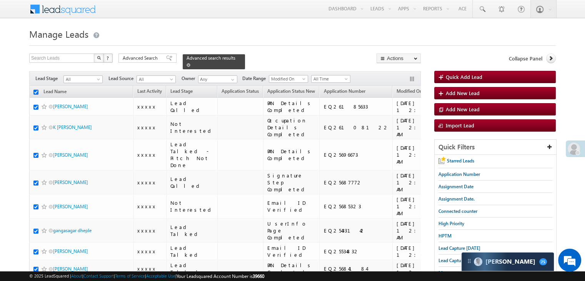
click at [457, 247] on span "Lead Capture [DATE]" at bounding box center [460, 248] width 42 height 6
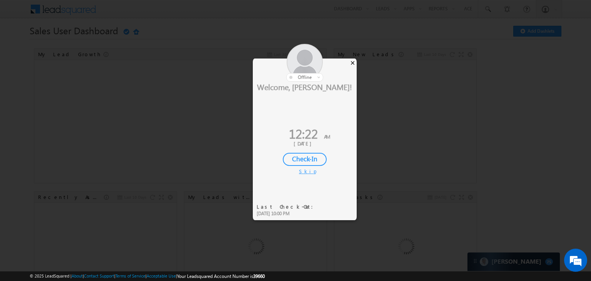
click at [351, 62] on div "×" at bounding box center [353, 62] width 8 height 8
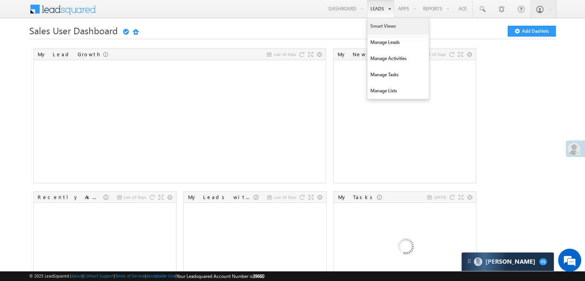
click at [375, 28] on link "Smart Views" at bounding box center [398, 26] width 62 height 16
